Goal: Task Accomplishment & Management: Complete application form

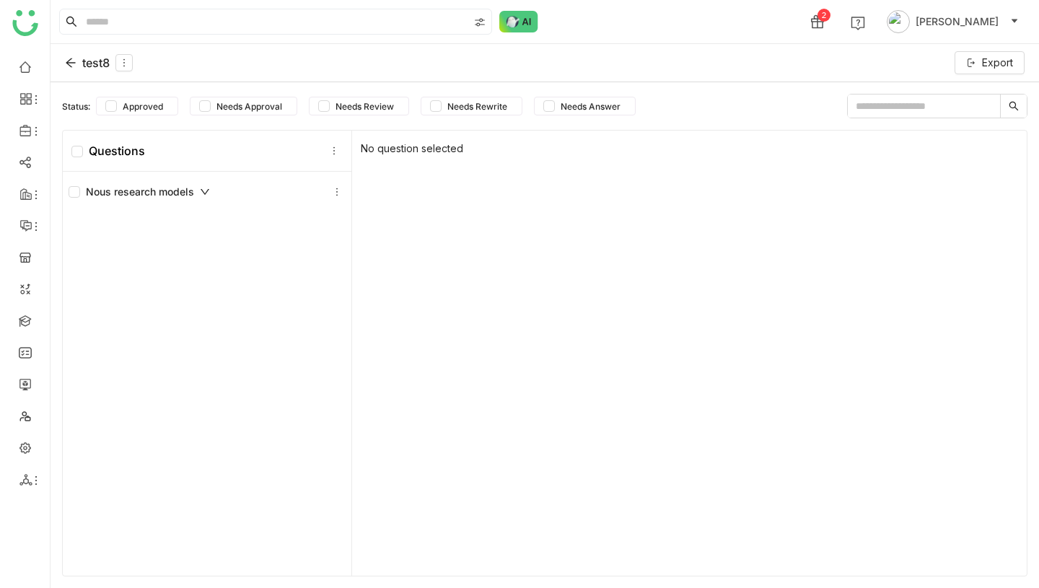
click at [90, 62] on div "test8" at bounding box center [99, 62] width 68 height 17
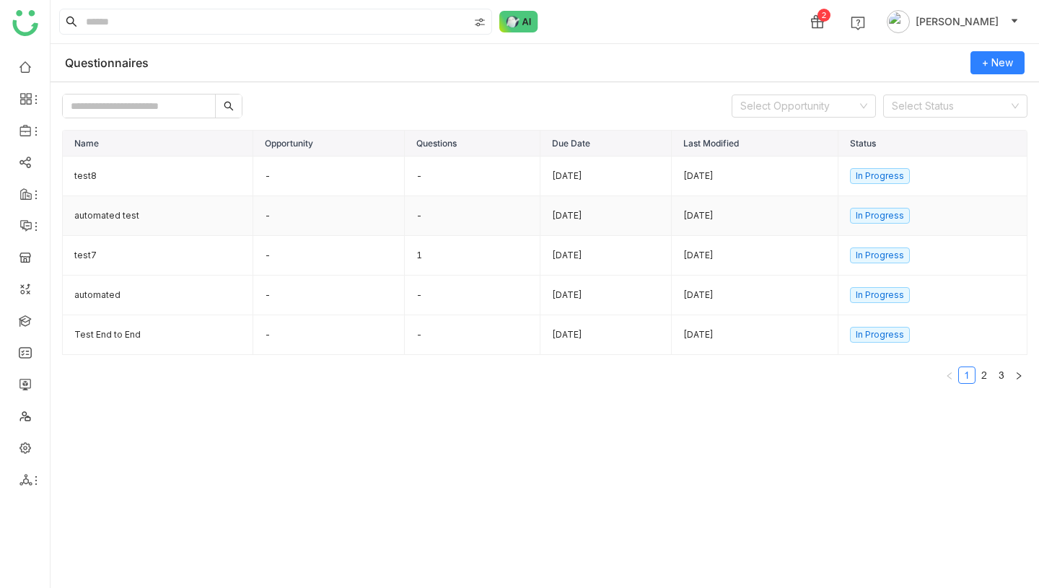
click at [128, 213] on td "automated test" at bounding box center [158, 216] width 191 height 40
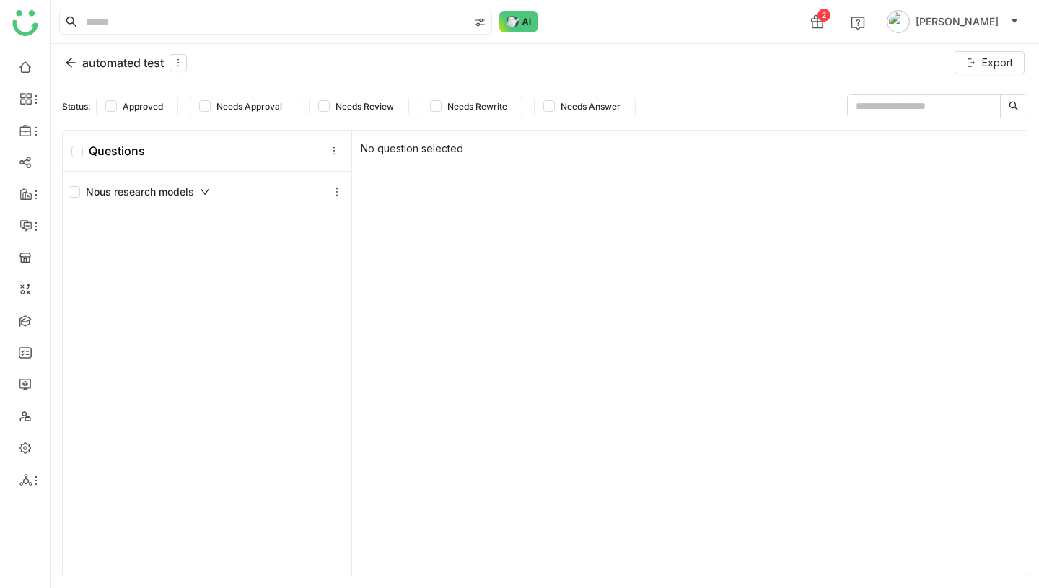
click at [97, 60] on div "automated test" at bounding box center [126, 62] width 122 height 17
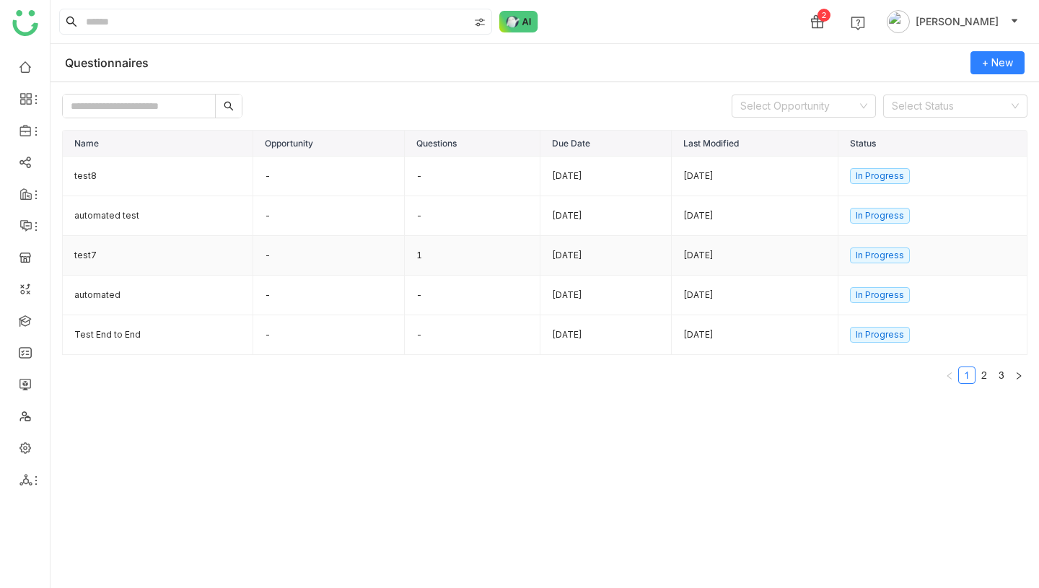
click at [93, 253] on td "test7" at bounding box center [158, 256] width 191 height 40
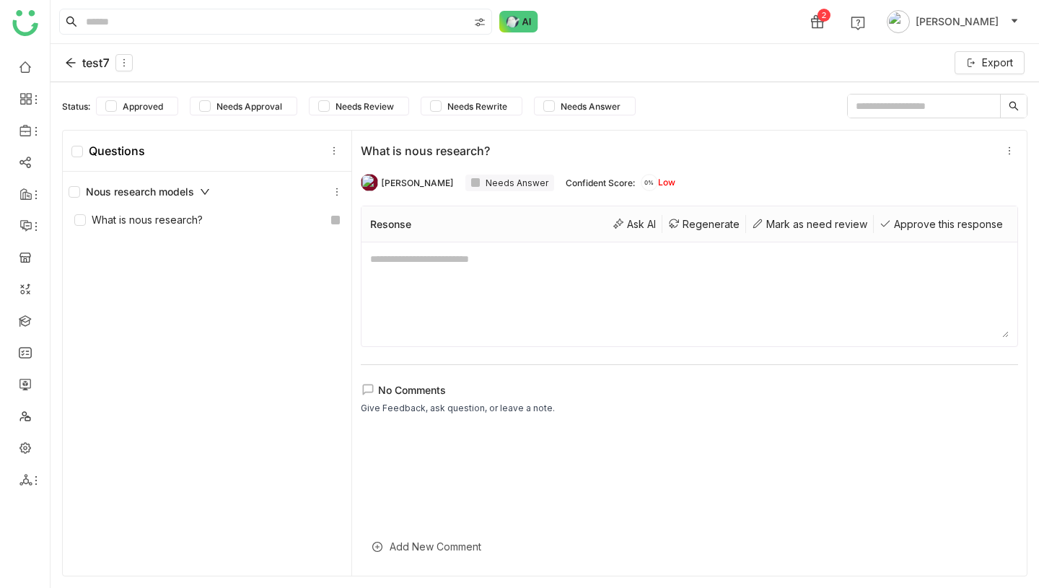
click at [85, 63] on div "test7" at bounding box center [99, 62] width 68 height 17
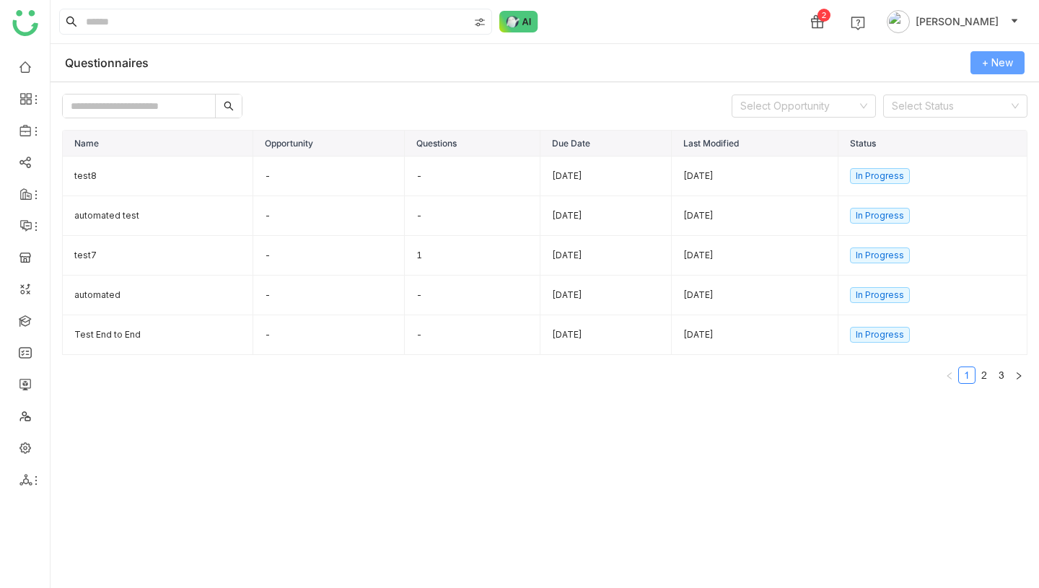
click at [990, 61] on span "+ New" at bounding box center [997, 63] width 31 height 16
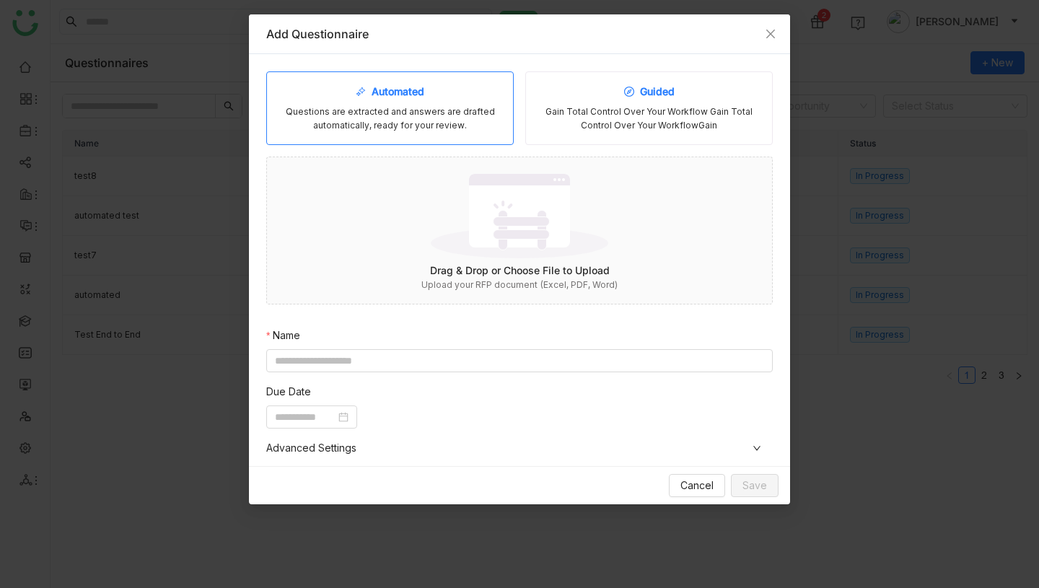
click at [644, 105] on div "Gain Total Control Over Your Workflow Gain Total Control Over Your WorkflowGain" at bounding box center [649, 118] width 223 height 27
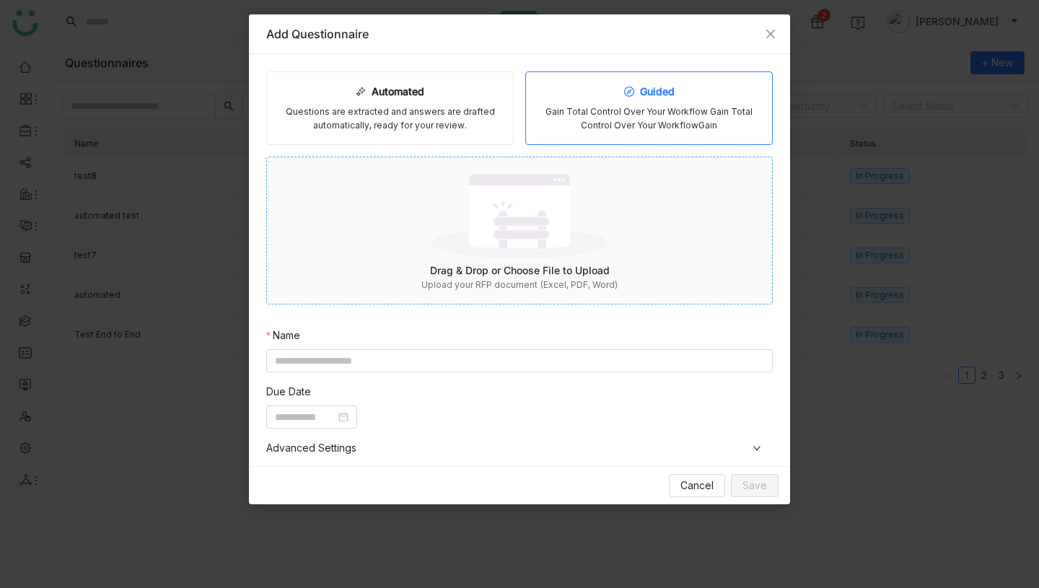
click at [514, 275] on div "Drag & Drop or Choose File to Upload" at bounding box center [519, 271] width 505 height 16
click at [520, 362] on input at bounding box center [519, 360] width 507 height 23
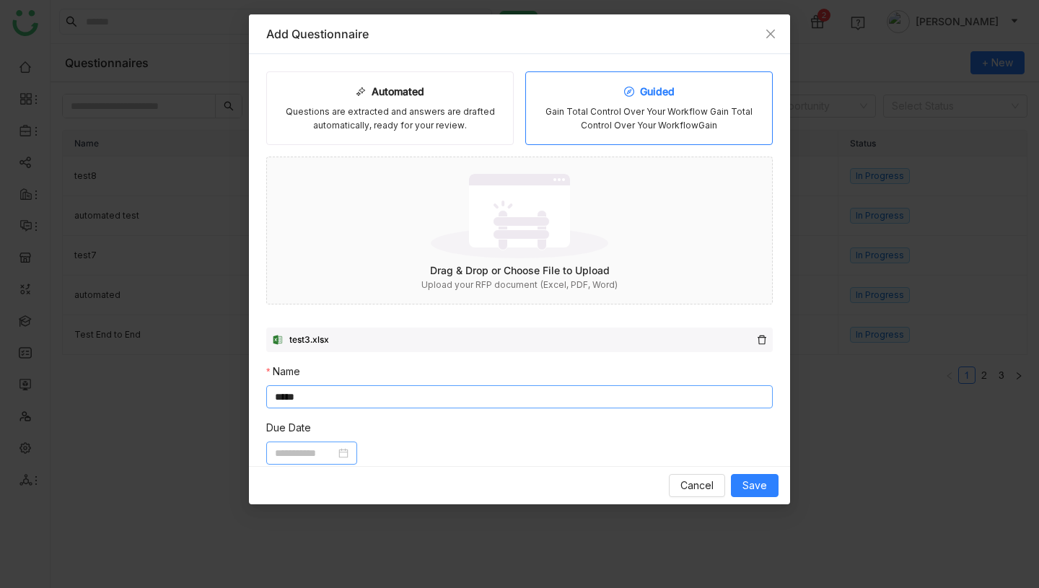
type input "*****"
click at [315, 457] on input at bounding box center [305, 453] width 61 height 16
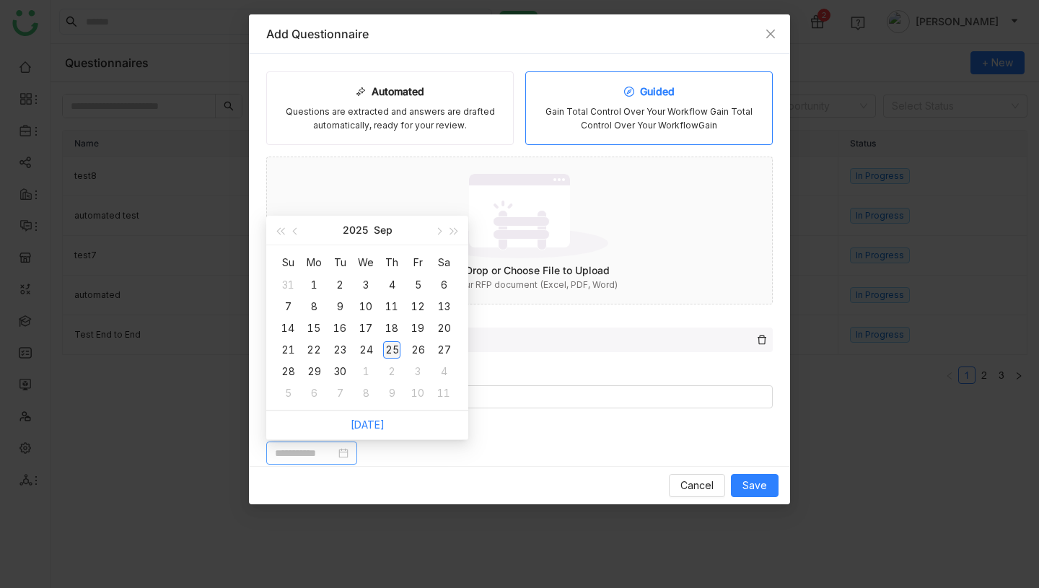
click at [392, 352] on div "25" at bounding box center [391, 349] width 17 height 17
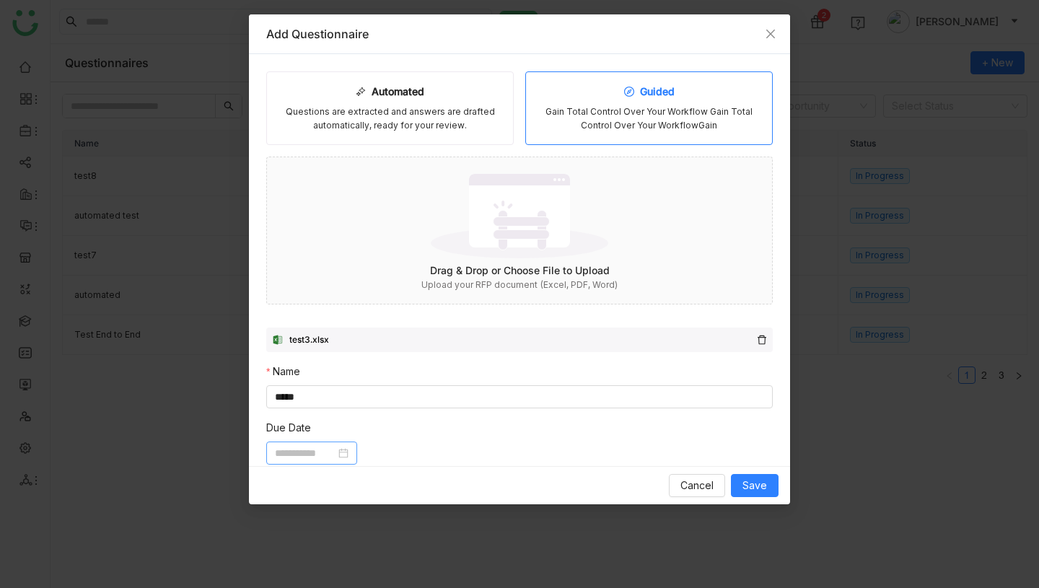
type input "**********"
click at [749, 484] on span "Save" at bounding box center [755, 486] width 25 height 16
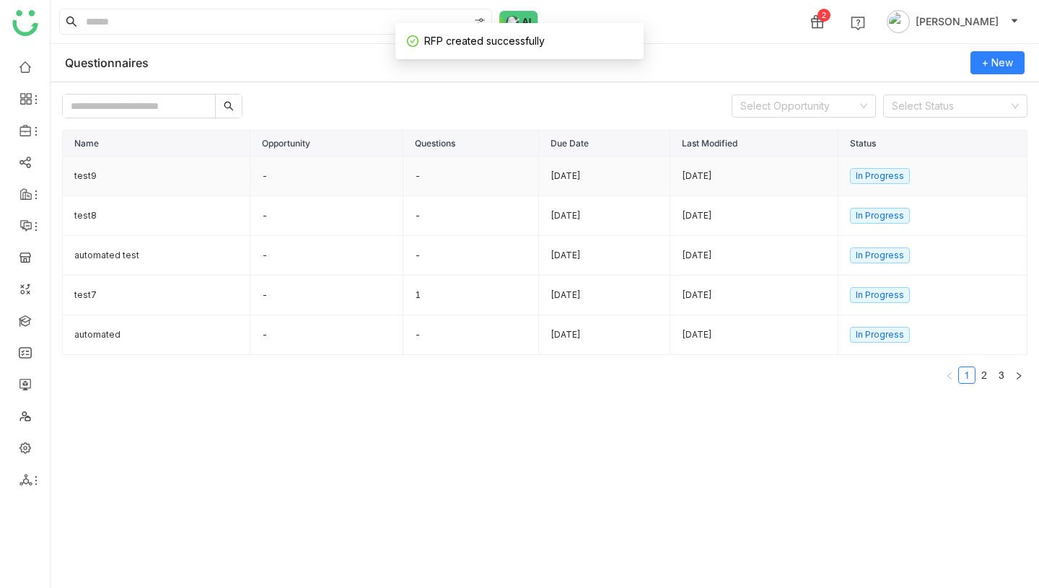
click at [102, 169] on td "test9" at bounding box center [157, 177] width 188 height 40
